Goal: Task Accomplishment & Management: Manage account settings

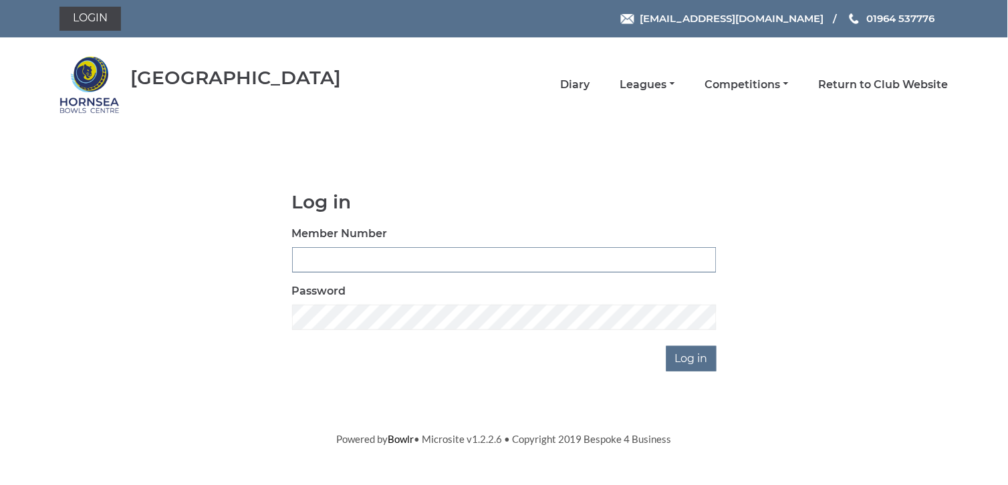
type input "0648"
click at [596, 375] on body "Login hornseaindoorbowls@gmail.com 01964 537776 Hornsea Bowls Centre" at bounding box center [504, 223] width 1008 height 447
click at [701, 355] on input "Log in" at bounding box center [692, 358] width 50 height 25
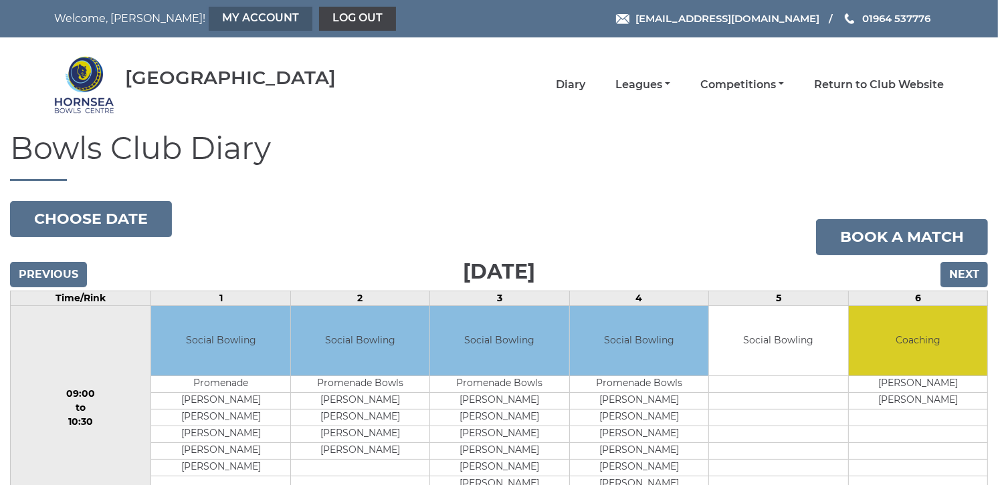
click at [209, 17] on link "My Account" at bounding box center [261, 19] width 104 height 24
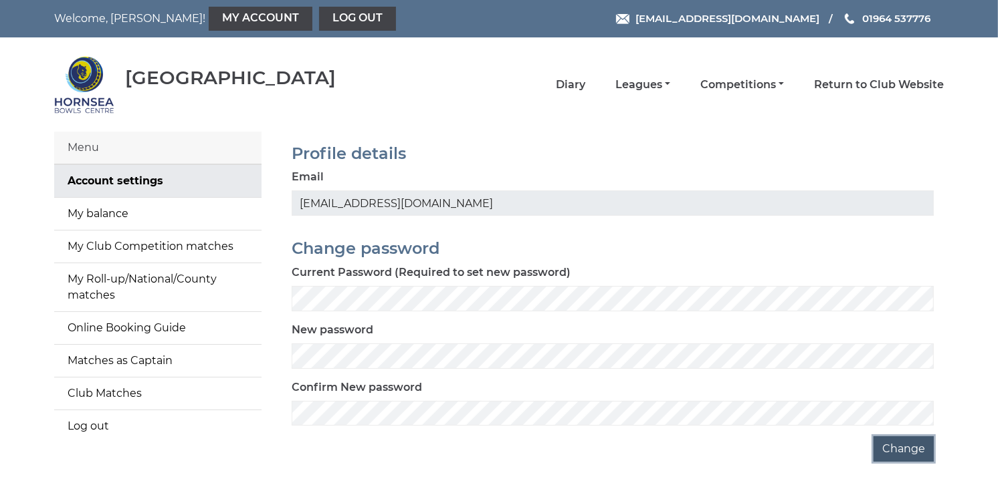
click at [912, 450] on button "Change" at bounding box center [903, 449] width 60 height 25
